Goal: Use online tool/utility: Use online tool/utility

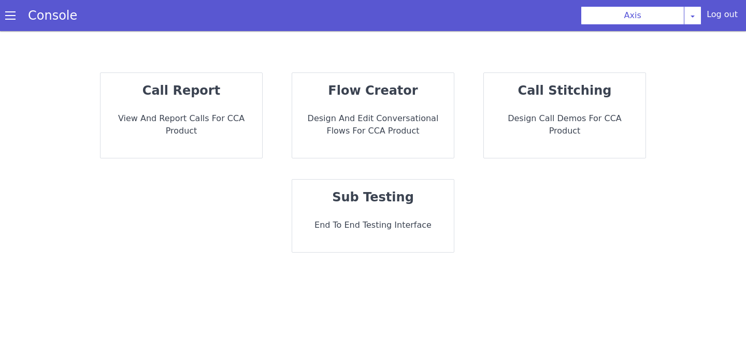
click at [347, 210] on div "sub testing End to End Testing Interface" at bounding box center [373, 216] width 162 height 73
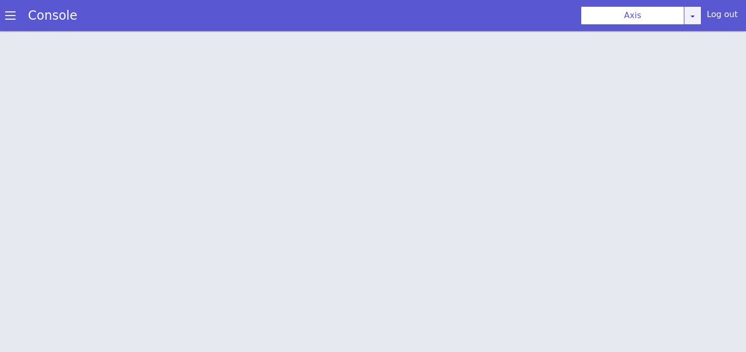
scroll to position [3, 0]
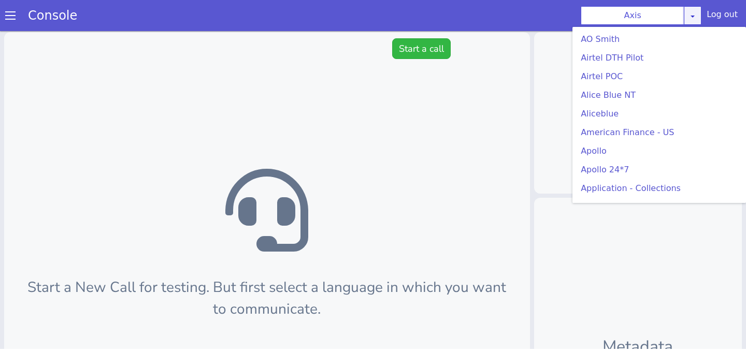
click at [702, 19] on div "Axis AO Smith Airtel DTH Pilot Airtel POC Alice Blue NT Aliceblue American Fina…" at bounding box center [641, 15] width 121 height 19
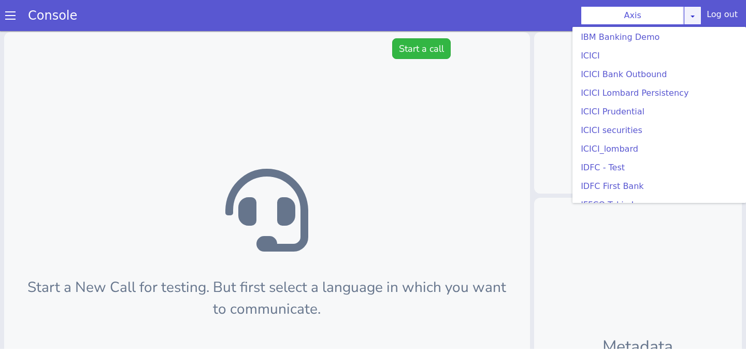
scroll to position [1134, 0]
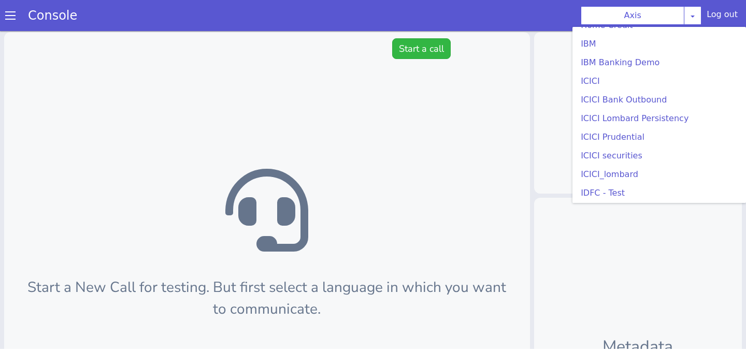
click at [600, 72] on ul "AO Smith Airtel DTH Pilot Airtel POC Alice Blue NT Aliceblue American Finance -…" at bounding box center [660, 115] width 174 height 176
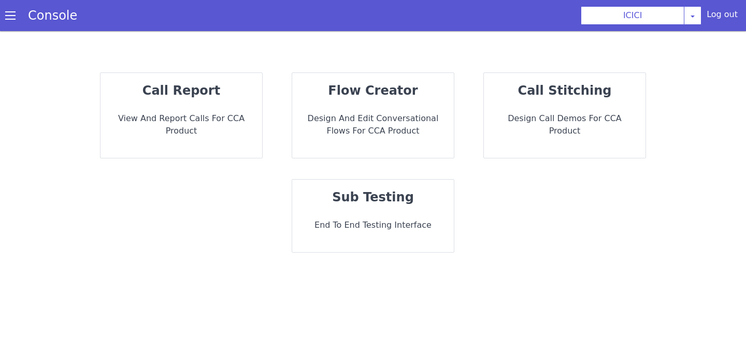
click at [372, 197] on strong "sub testing" at bounding box center [373, 197] width 82 height 15
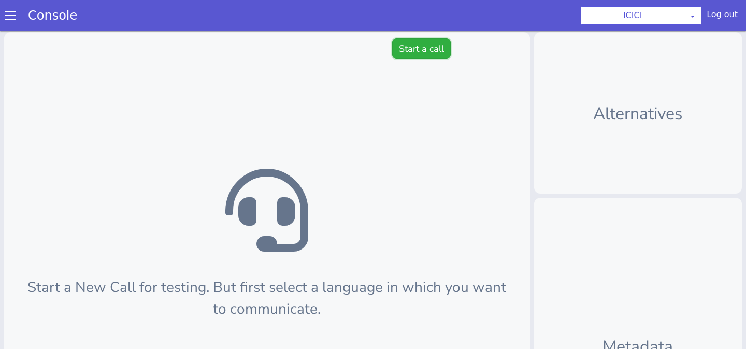
click at [412, 54] on button "Start a call" at bounding box center [421, 48] width 59 height 21
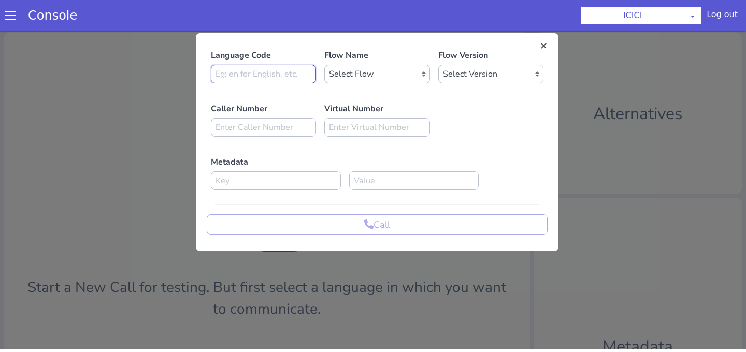
click at [240, 76] on input at bounding box center [263, 74] width 105 height 19
type input "en"
click at [351, 76] on select "Select Flow sachin_testing icici_test_import_1 icici_test icici_dummy infra_tes…" at bounding box center [376, 74] width 105 height 19
select select "b03a4faf-32c3-4c7e-b817-7f3662e43ade"
click at [324, 65] on select "Select Flow sachin_testing icici_test_import_1 icici_test icici_dummy infra_tes…" at bounding box center [376, 74] width 105 height 19
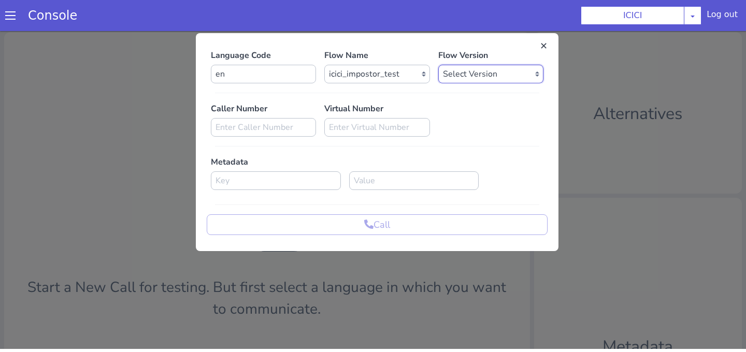
click at [476, 78] on select "Select Version 0.0.52 0.0.51 0.0.50 0.0.49 0.0.48 0.0.47 0.0.46 0.0.45 0.0.44 0…" at bounding box center [491, 74] width 105 height 19
select select "0.0.52"
click at [439, 65] on select "Select Version 0.0.52 0.0.51 0.0.50 0.0.49 0.0.48 0.0.47 0.0.46 0.0.45 0.0.44 0…" at bounding box center [491, 74] width 105 height 19
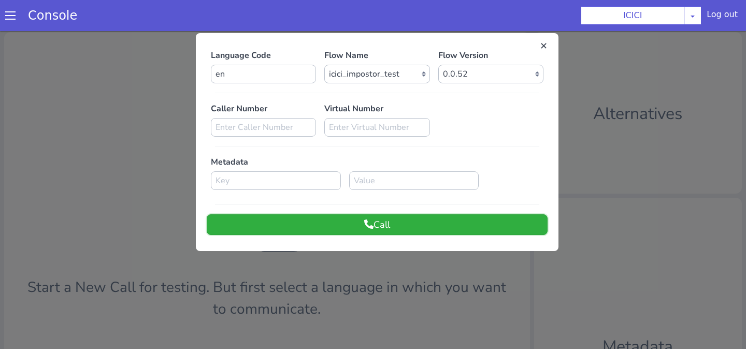
click at [368, 223] on icon at bounding box center [368, 224] width 9 height 9
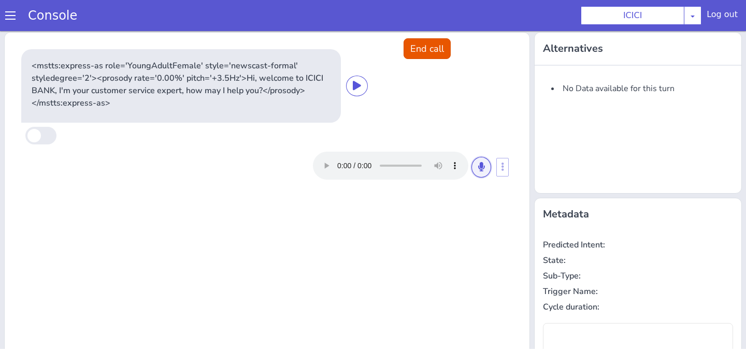
click at [483, 171] on icon at bounding box center [481, 166] width 6 height 9
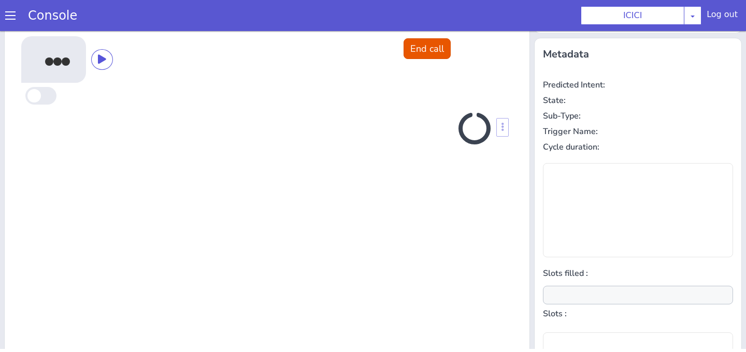
scroll to position [164, 0]
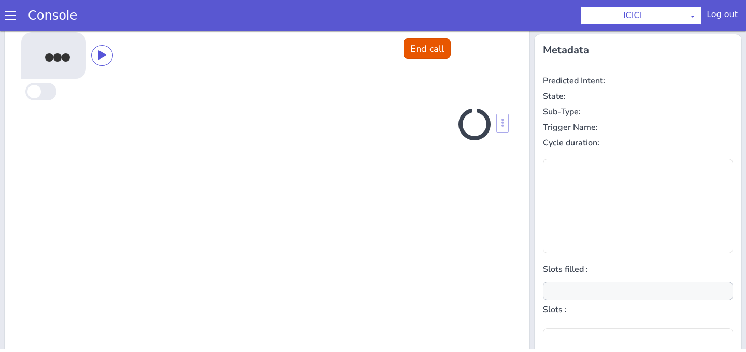
type input "null"
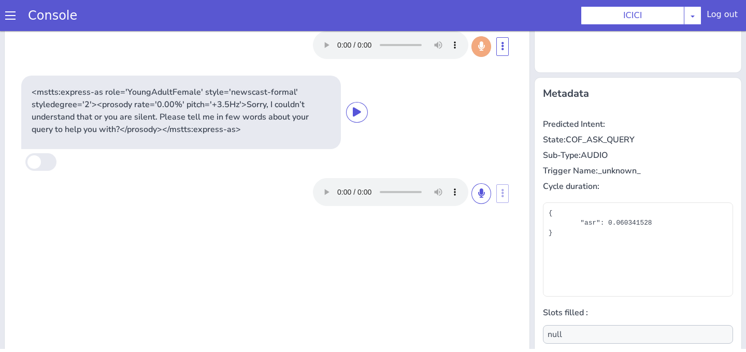
scroll to position [0, 0]
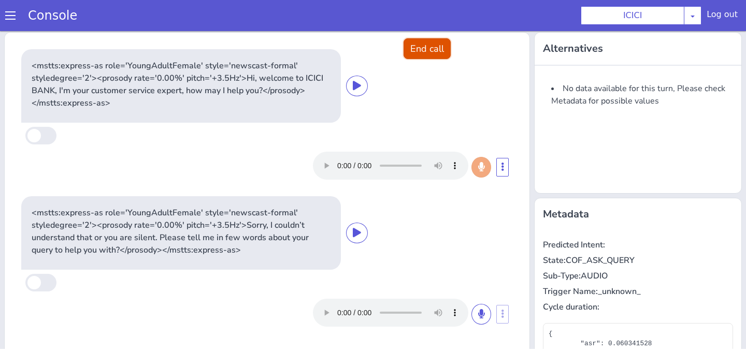
click at [437, 46] on button "End call" at bounding box center [427, 48] width 47 height 21
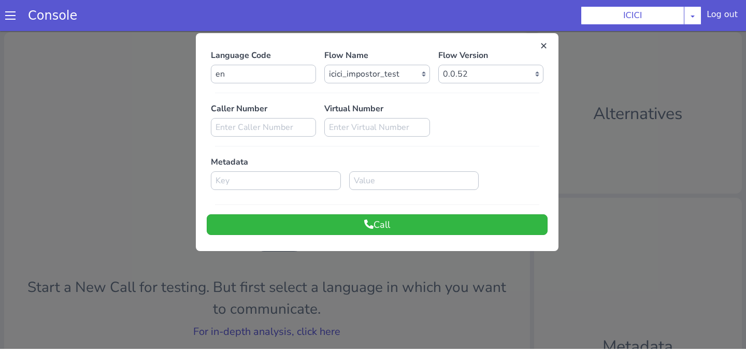
click at [357, 260] on div at bounding box center [373, 188] width 746 height 321
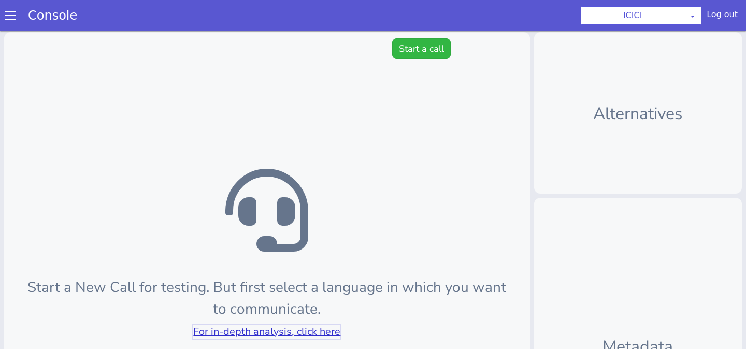
click at [204, 326] on link "For in-depth analysis, click here" at bounding box center [266, 332] width 147 height 14
